Goal: Information Seeking & Learning: Learn about a topic

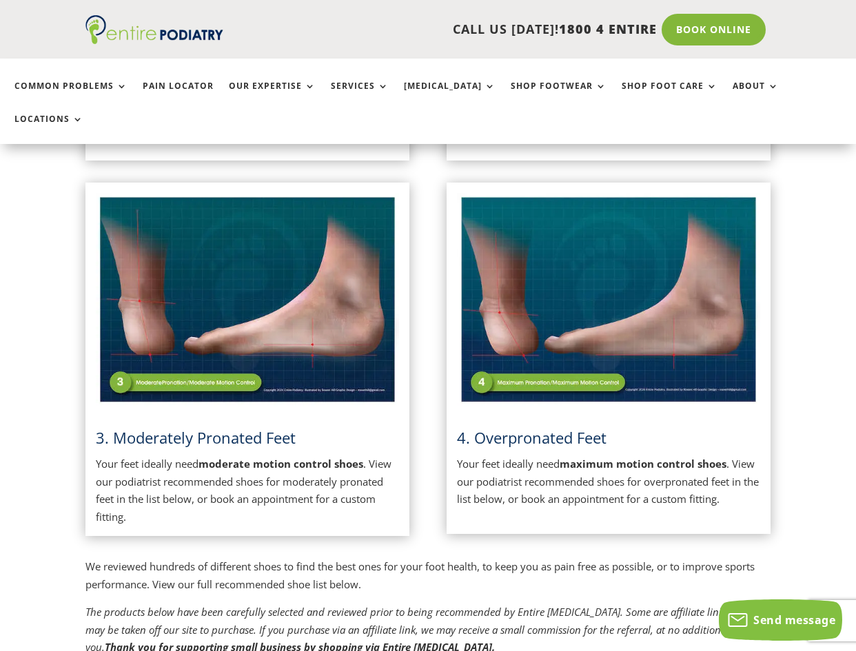
scroll to position [661, 0]
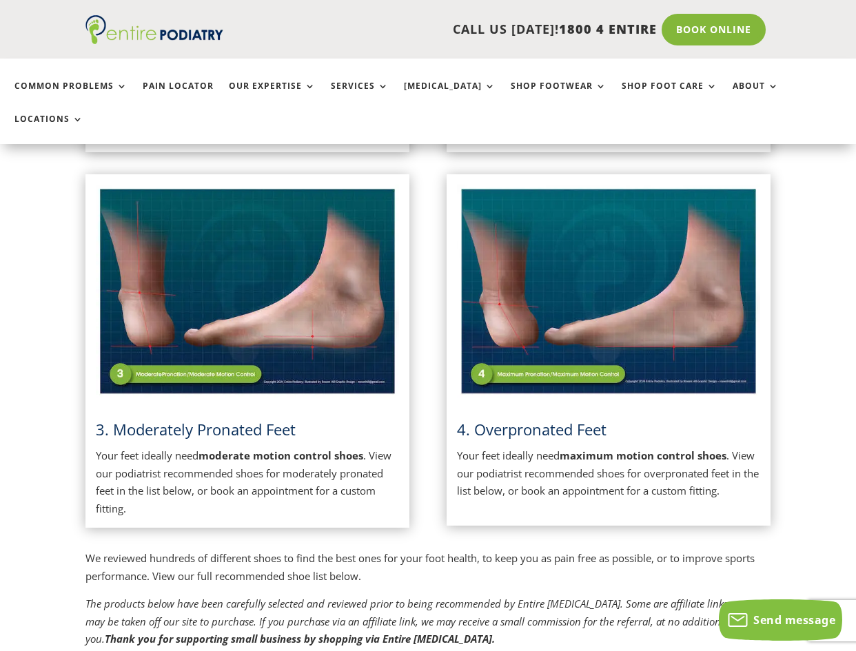
click at [632, 277] on img at bounding box center [608, 292] width 302 height 214
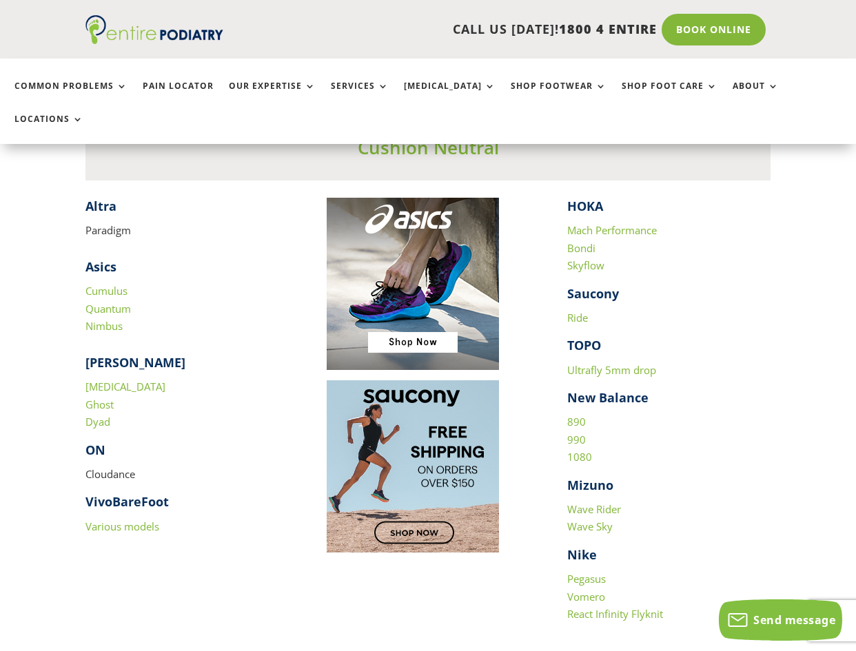
scroll to position [1322, 0]
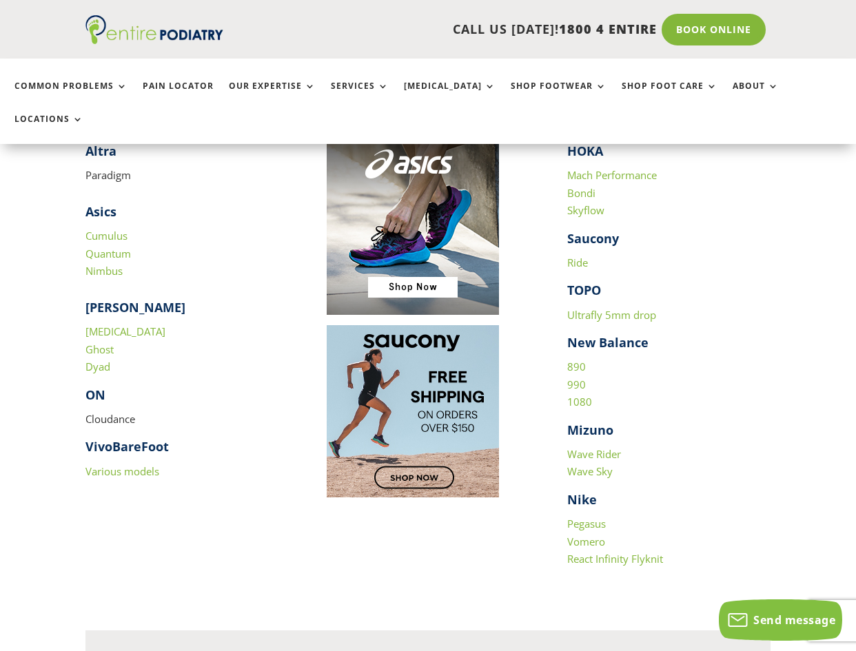
drag, startPoint x: 122, startPoint y: 392, endPoint x: 132, endPoint y: 371, distance: 23.4
click at [129, 386] on h4 "ON" at bounding box center [186, 398] width 203 height 24
click at [121, 411] on p "Cloudance" at bounding box center [186, 425] width 203 height 28
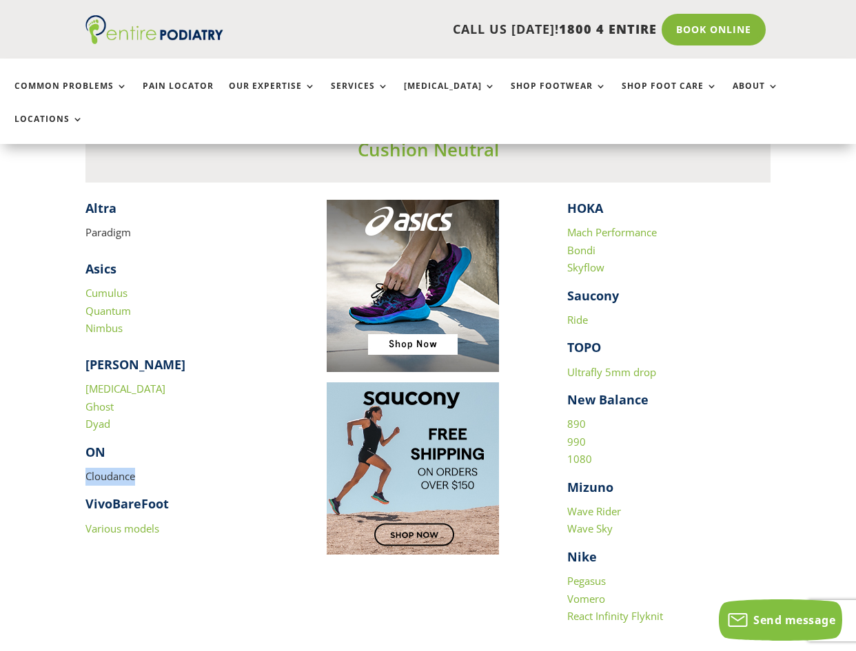
scroll to position [1267, 0]
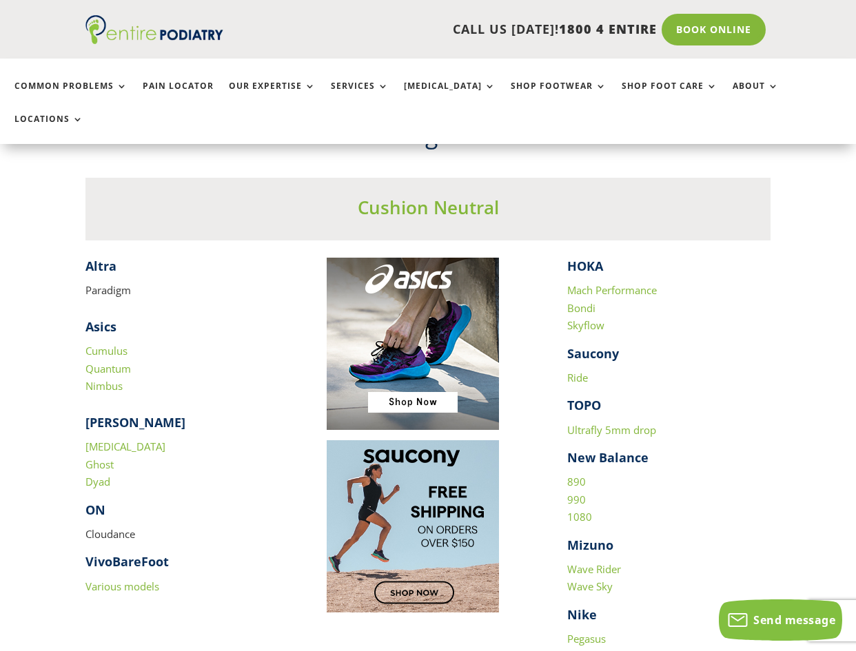
scroll to position [1209, 0]
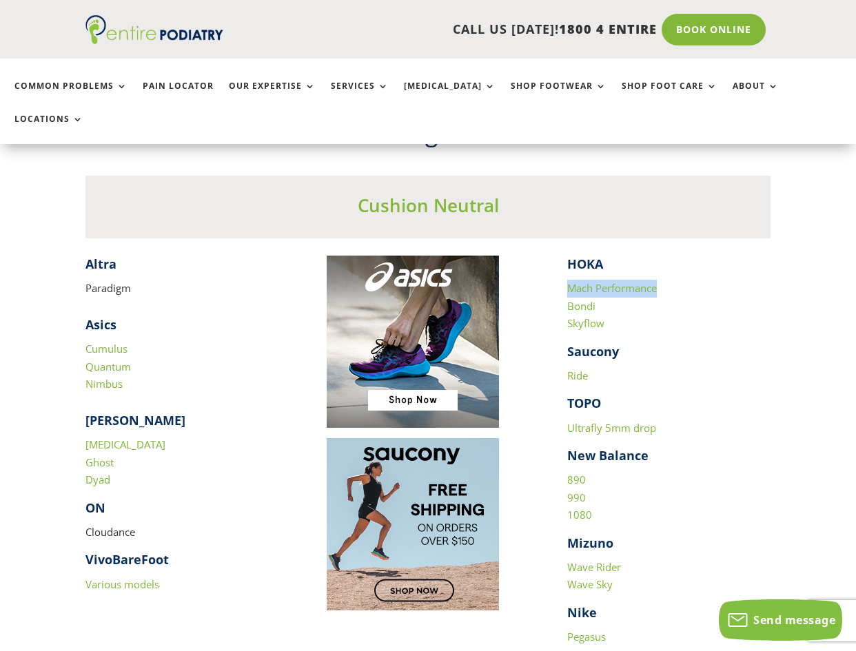
drag, startPoint x: 566, startPoint y: 257, endPoint x: 666, endPoint y: 261, distance: 100.0
click at [666, 261] on div "​ Altra Paradigm Asics Cumulus Quantum Nimbus Brooks Glycerin Ghost Dyad ON Clo…" at bounding box center [427, 482] width 685 height 453
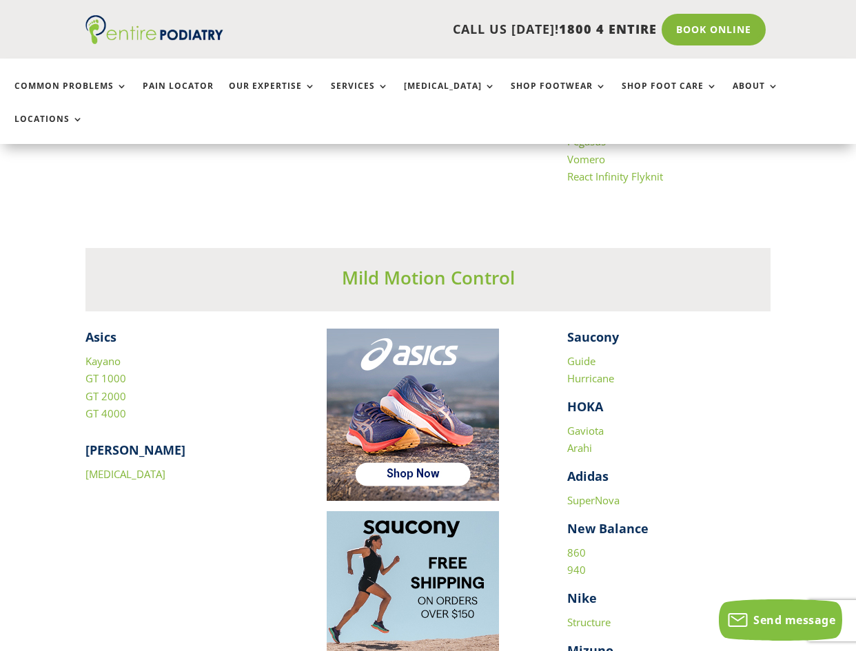
scroll to position [1705, 0]
